Goal: Task Accomplishment & Management: Manage account settings

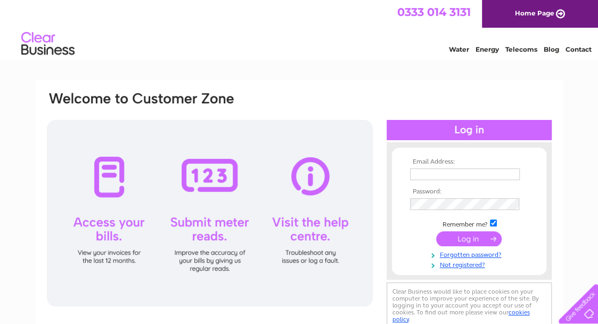
type input "g.footman@btinternet.com"
click at [466, 241] on input "submit" at bounding box center [469, 238] width 66 height 15
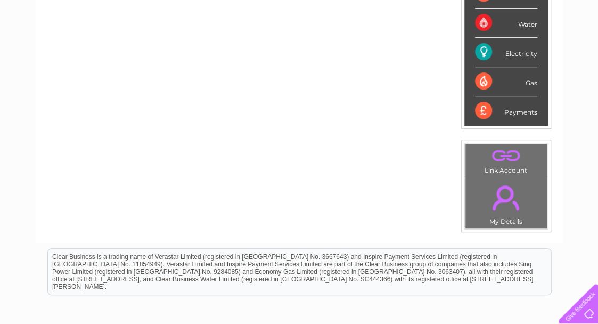
scroll to position [260, 0]
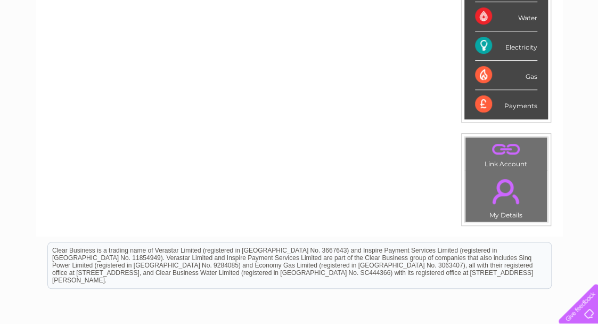
click at [504, 159] on td ". Link Account" at bounding box center [506, 154] width 83 height 34
click at [504, 201] on link "." at bounding box center [506, 191] width 76 height 37
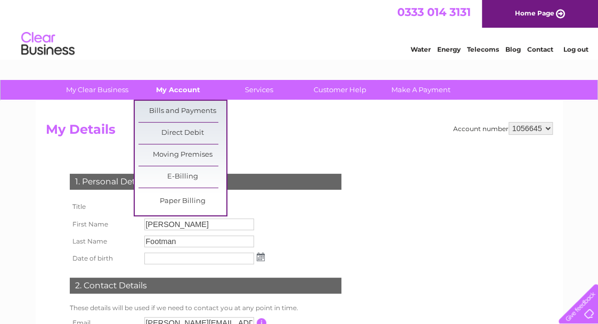
click at [181, 93] on link "My Account" at bounding box center [178, 90] width 88 height 20
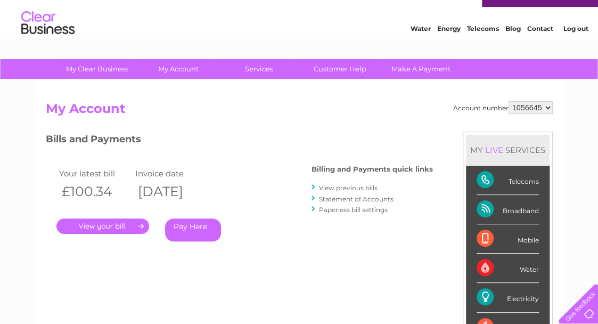
scroll to position [12, 0]
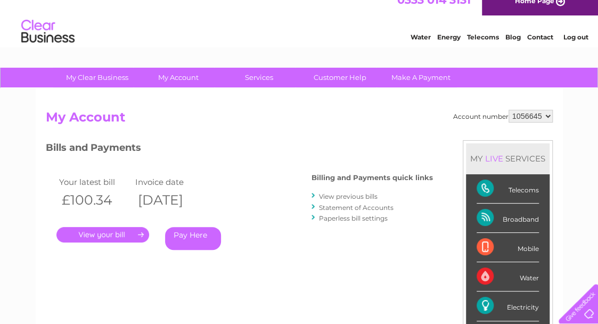
click at [541, 36] on link "Contact" at bounding box center [540, 37] width 26 height 8
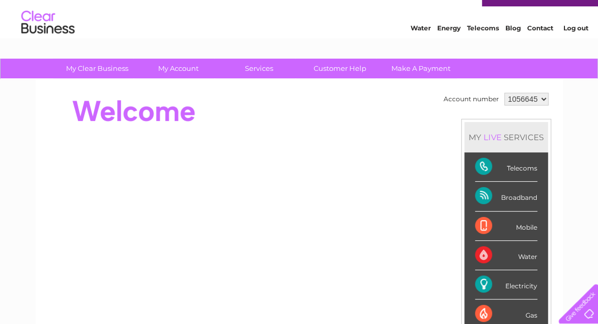
scroll to position [20, 0]
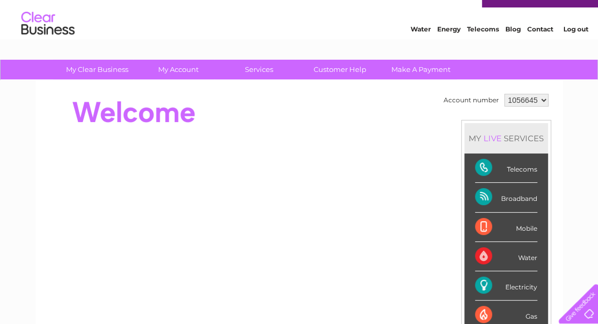
click at [543, 30] on link "Contact" at bounding box center [540, 29] width 26 height 8
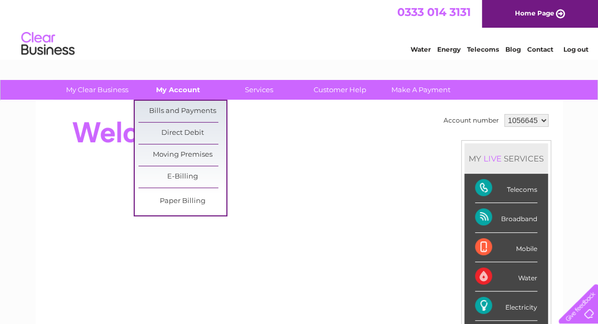
click at [195, 88] on link "My Account" at bounding box center [178, 90] width 88 height 20
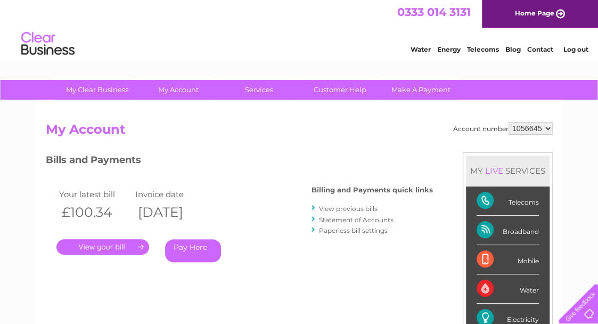
click at [103, 242] on link "." at bounding box center [102, 246] width 93 height 15
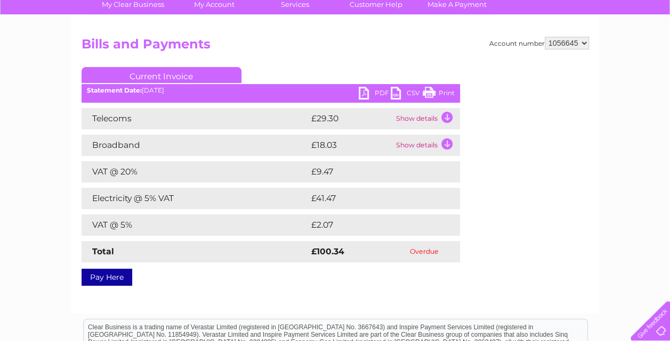
scroll to position [77, 0]
